Goal: Navigation & Orientation: Find specific page/section

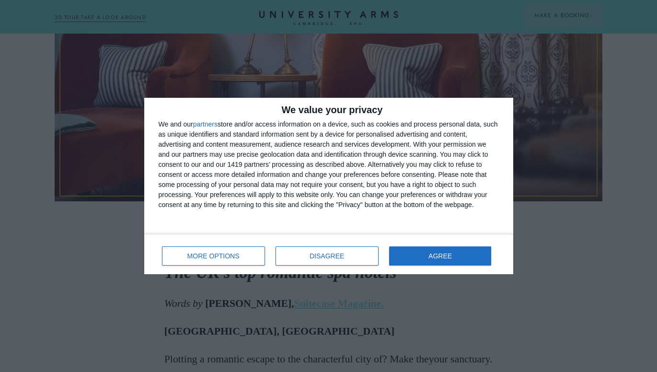
scroll to position [361, 0]
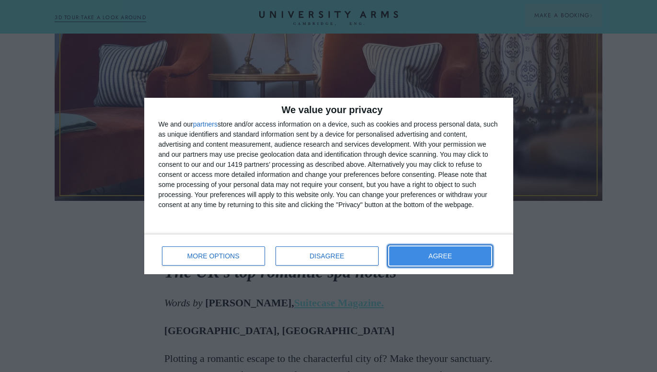
click at [406, 253] on button "AGREE" at bounding box center [440, 255] width 102 height 19
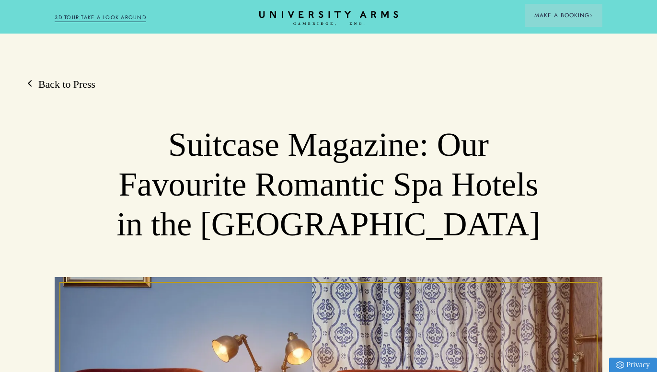
scroll to position [0, 0]
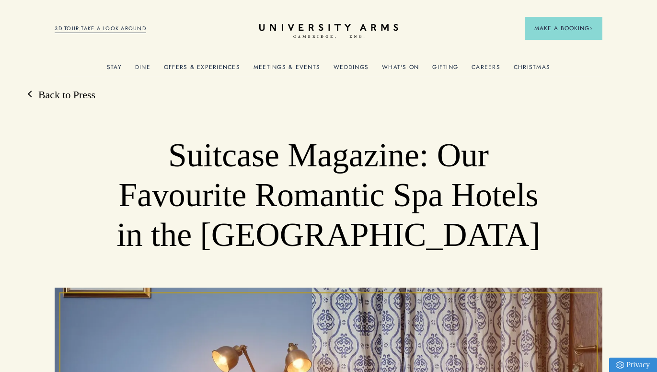
click at [229, 67] on link "Offers & Experiences" at bounding box center [202, 70] width 76 height 12
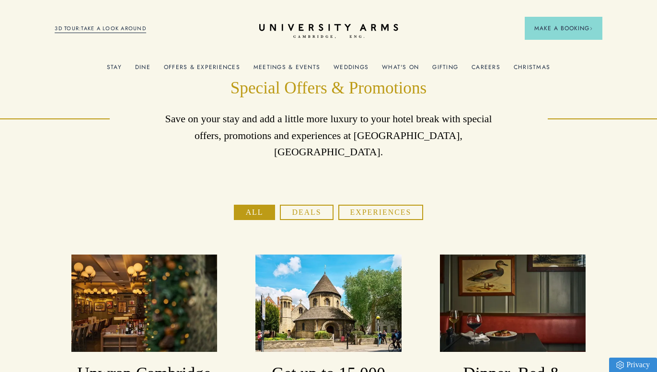
click at [352, 204] on button "Experiences" at bounding box center [380, 211] width 85 height 15
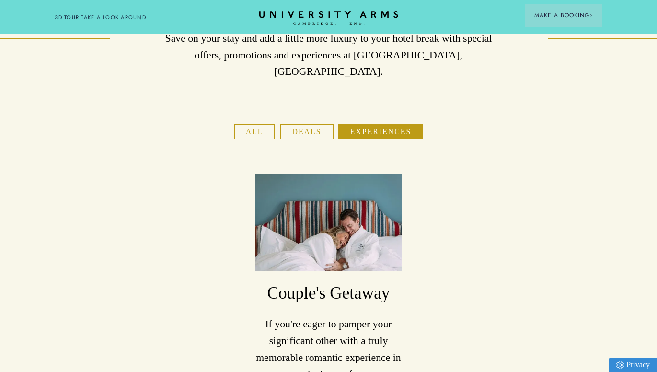
scroll to position [94, 0]
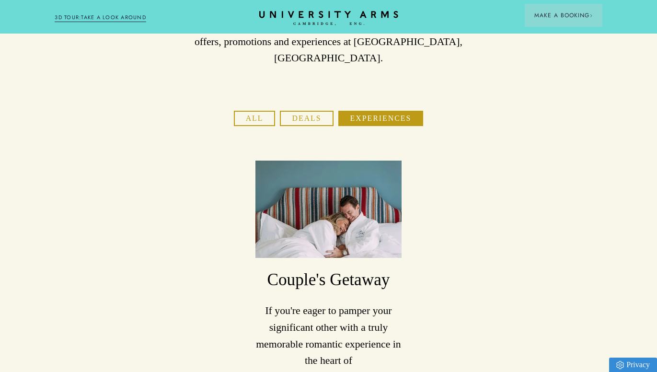
click at [346, 199] on img at bounding box center [328, 208] width 146 height 97
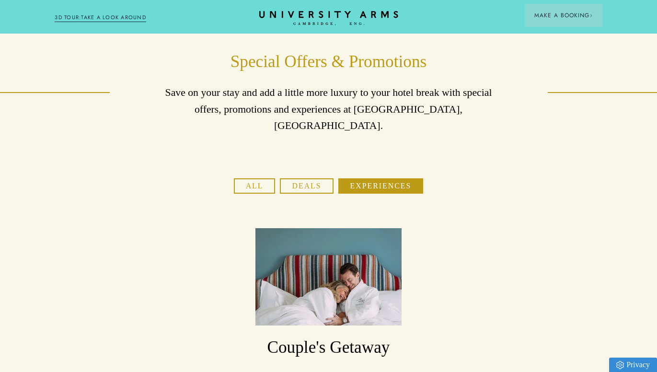
scroll to position [0, 0]
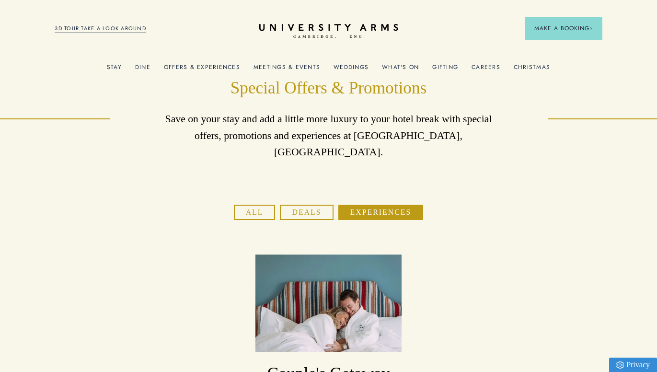
click at [404, 66] on link "What's On" at bounding box center [400, 70] width 37 height 12
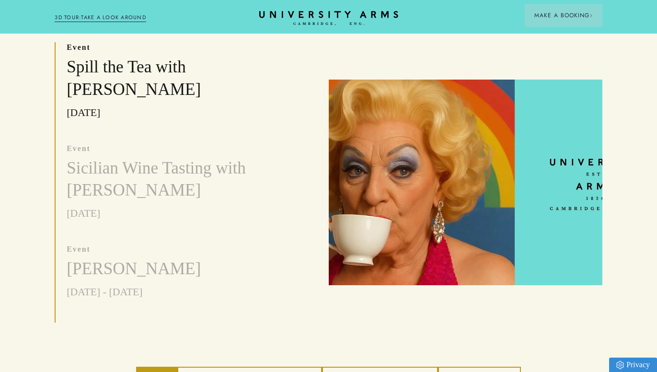
scroll to position [326, 0]
